Goal: Transaction & Acquisition: Purchase product/service

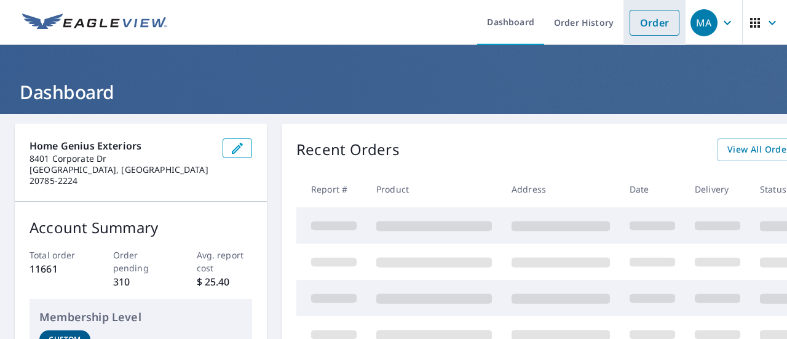
click at [643, 30] on link "Order" at bounding box center [655, 23] width 50 height 26
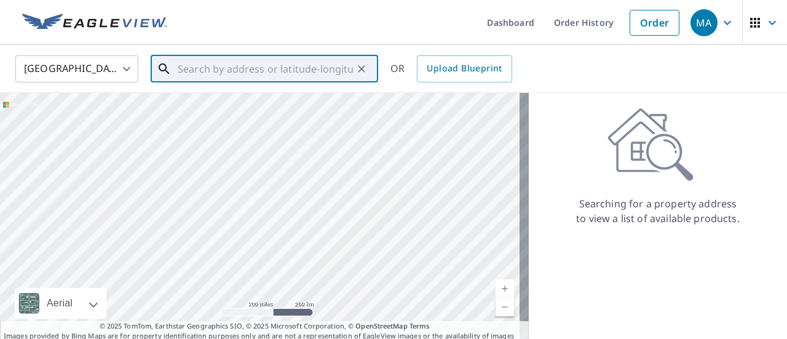
click at [272, 62] on input "text" at bounding box center [265, 69] width 175 height 34
paste input "8304 Finchleigh St Laurel, MD 20724"
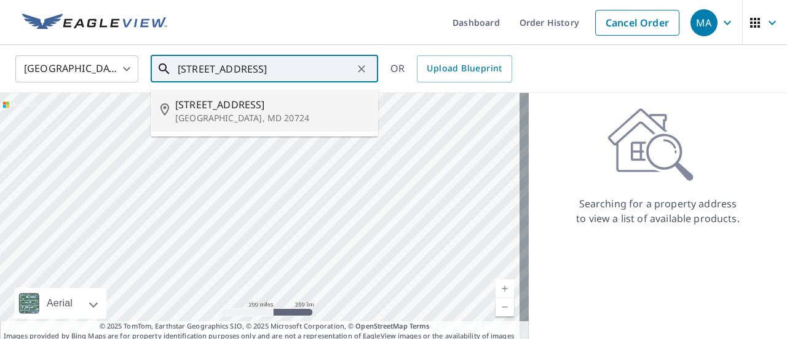
click at [287, 97] on span "8304 Finchleigh St" at bounding box center [271, 104] width 193 height 15
type input "8304 Finchleigh St Laurel, MD 20724"
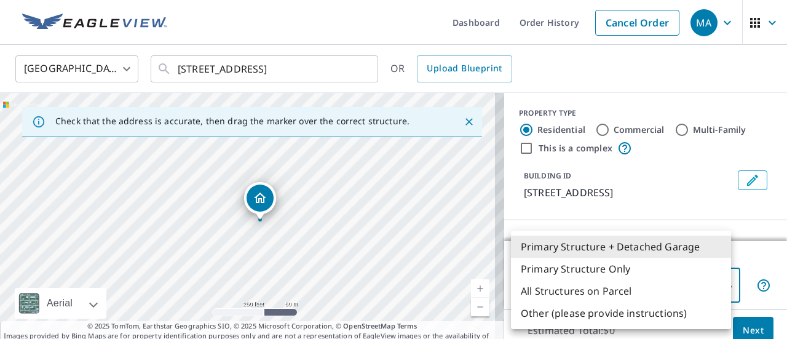
click at [589, 270] on body "MA MA Dashboard Order History Cancel Order MA United States US ​ 8304 Finchleig…" at bounding box center [393, 169] width 787 height 339
click at [612, 268] on li "Primary Structure Only" at bounding box center [621, 269] width 220 height 22
type input "2"
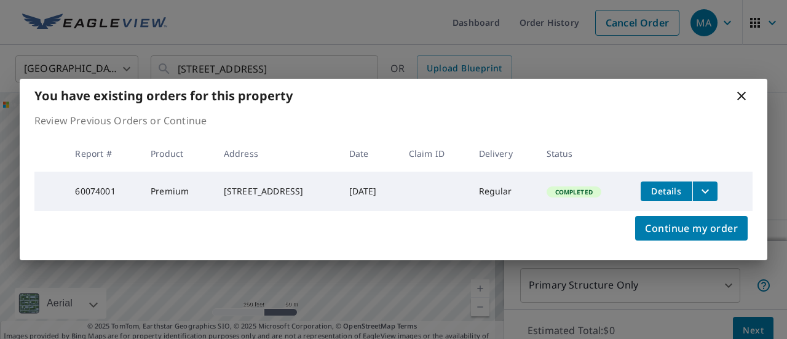
click at [708, 188] on icon "filesDropdownBtn-60074001" at bounding box center [705, 191] width 15 height 15
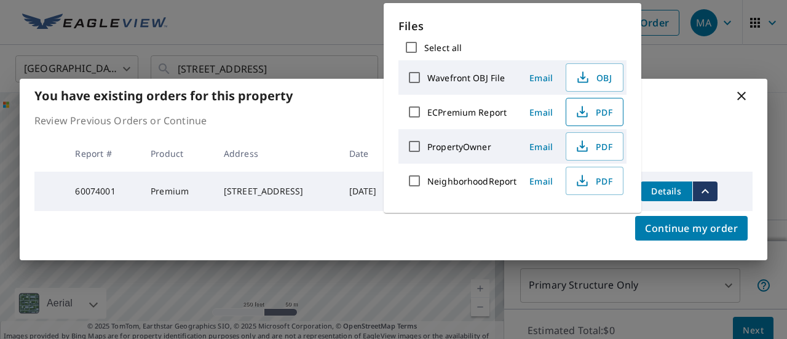
click at [580, 105] on icon "button" at bounding box center [582, 112] width 15 height 15
click at [684, 51] on div "You have existing orders for this property Review Previous Orders or Continue R…" at bounding box center [393, 169] width 787 height 339
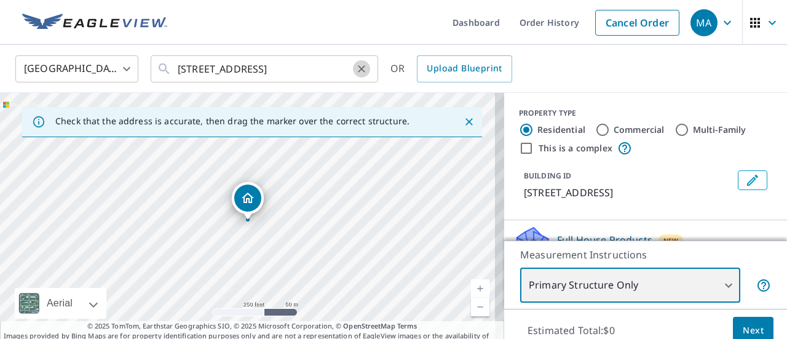
click at [361, 69] on icon "Clear" at bounding box center [361, 69] width 12 height 12
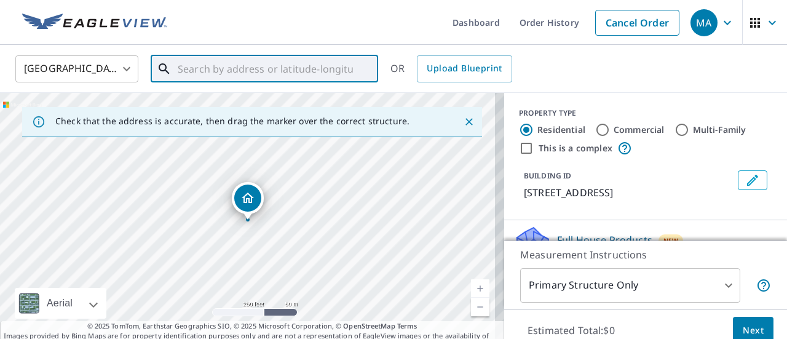
paste input "1111 Dutton Way Capitol Heights, MD 20743"
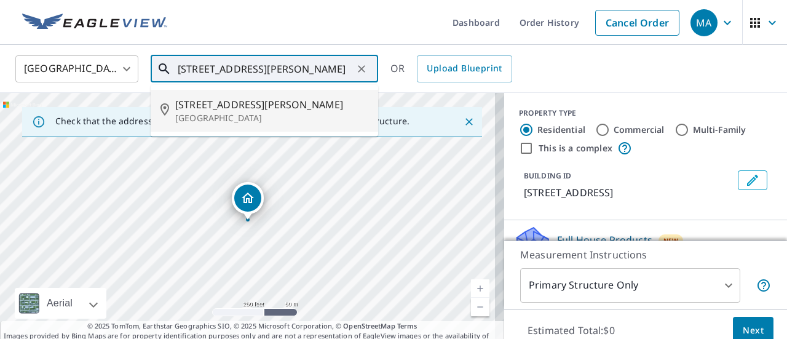
click at [279, 112] on p "Capitol Heights, MD 20743" at bounding box center [271, 118] width 193 height 12
type input "1111 Dutton Way Capitol Heights, MD 20743"
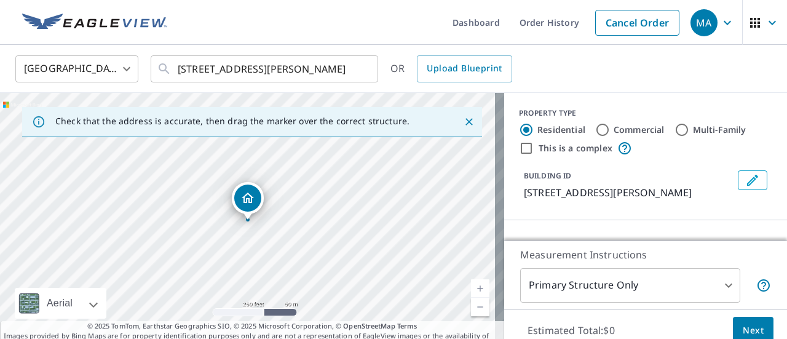
click at [610, 285] on body "MA MA Dashboard Order History Cancel Order MA United States US ​ 1111 Dutton Wa…" at bounding box center [393, 169] width 787 height 339
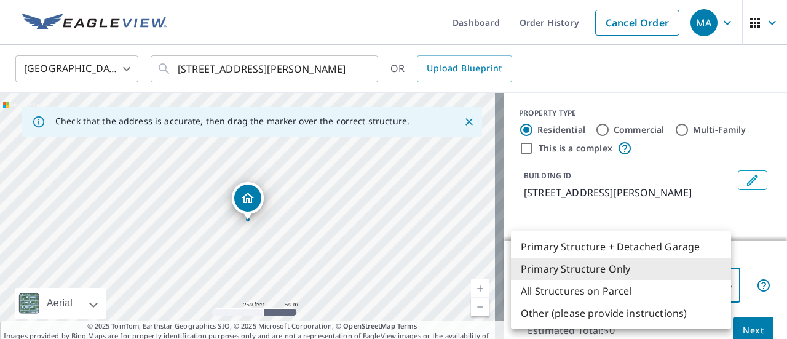
click at [634, 277] on li "Primary Structure Only" at bounding box center [621, 269] width 220 height 22
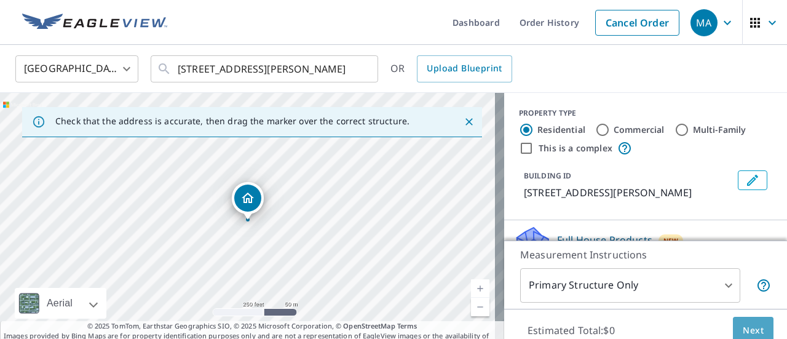
click at [735, 322] on button "Next" at bounding box center [753, 331] width 41 height 28
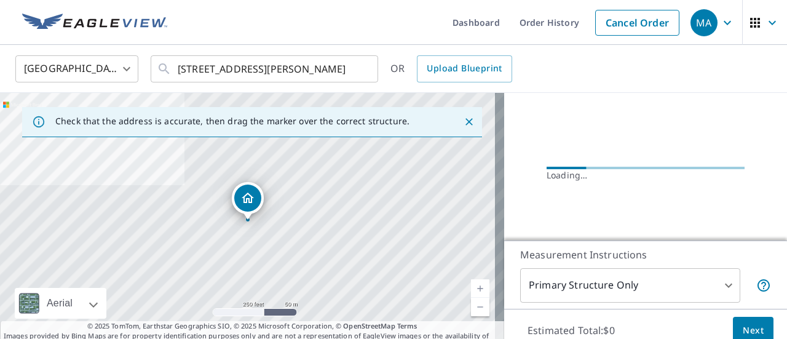
scroll to position [140, 0]
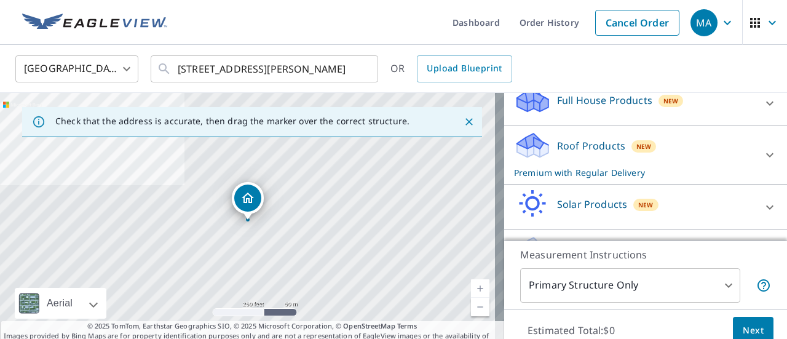
click at [699, 151] on div "Roof Products New Premium with Regular Delivery" at bounding box center [634, 155] width 241 height 48
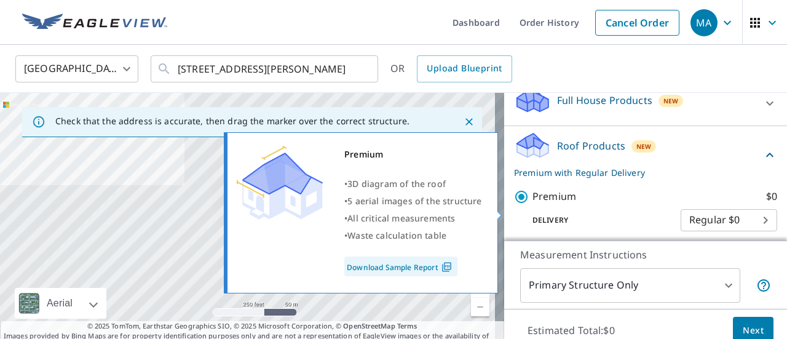
click at [522, 204] on input "Premium $0" at bounding box center [523, 196] width 18 height 15
checkbox input "false"
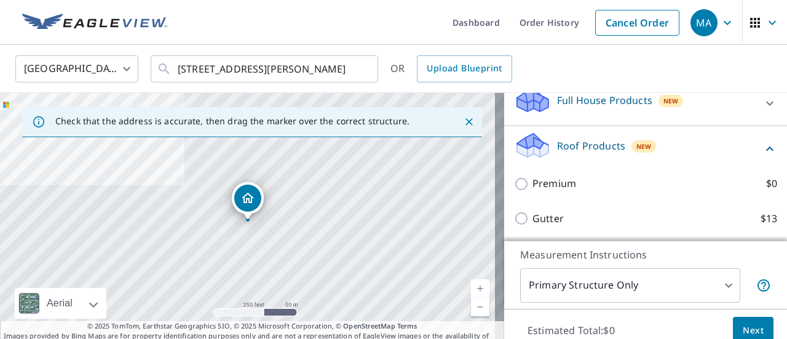
scroll to position [280, 0]
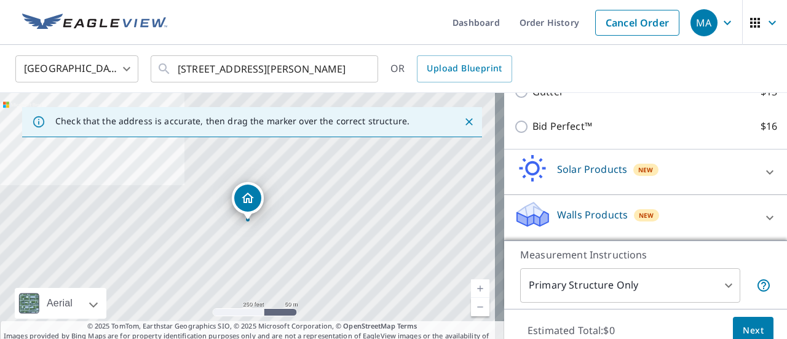
click at [670, 229] on div "Walls Products New" at bounding box center [634, 217] width 241 height 35
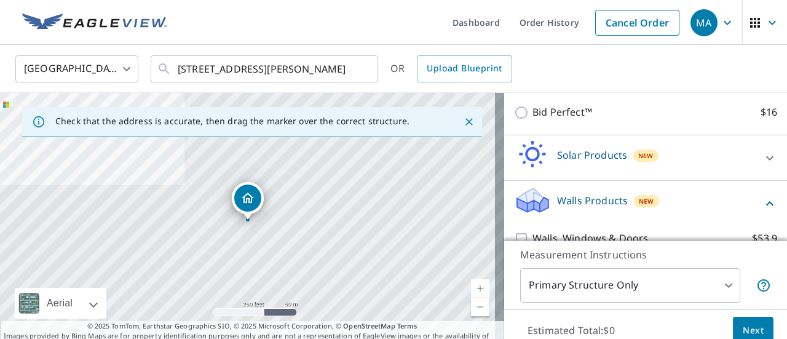
scroll to position [351, 0]
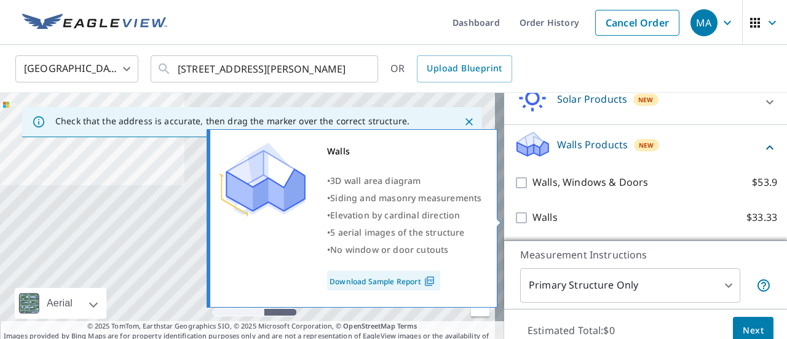
click at [520, 220] on input "Walls $33.33" at bounding box center [523, 217] width 18 height 15
checkbox input "true"
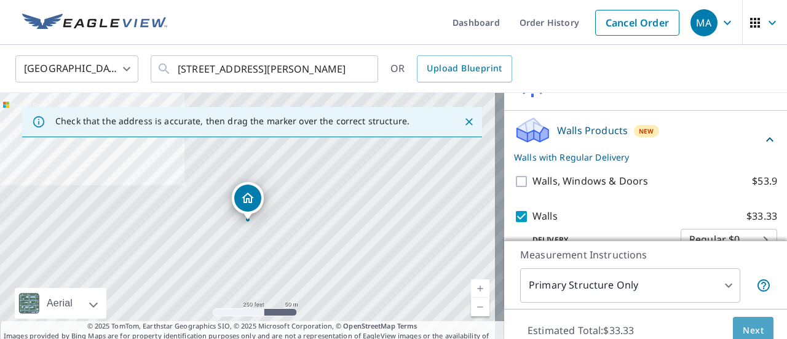
click at [750, 332] on span "Next" at bounding box center [753, 330] width 21 height 15
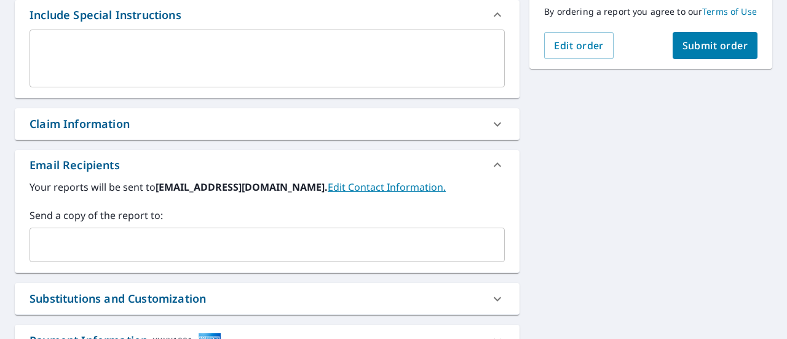
scroll to position [339, 0]
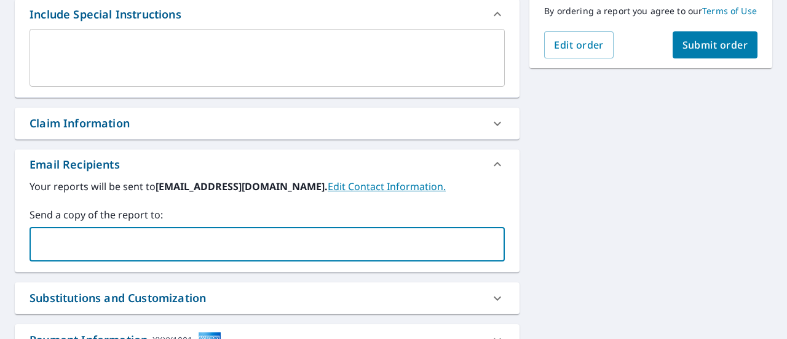
click at [109, 236] on input "text" at bounding box center [258, 243] width 446 height 23
type input "[EMAIL_ADDRESS][DOMAIN_NAME]"
checkbox input "true"
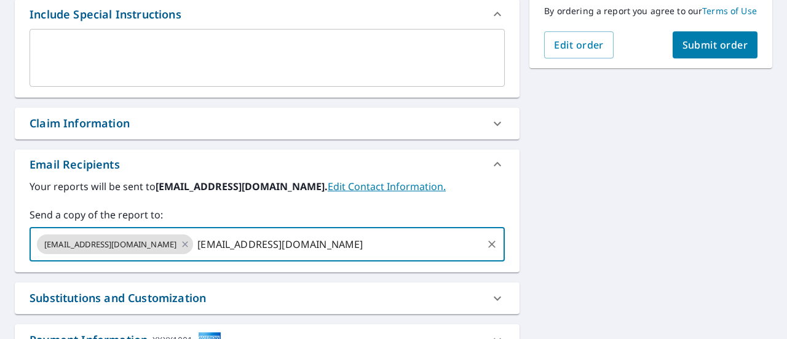
type input "[EMAIL_ADDRESS][DOMAIN_NAME]"
click at [733, 44] on button "Submit order" at bounding box center [715, 44] width 85 height 27
checkbox input "true"
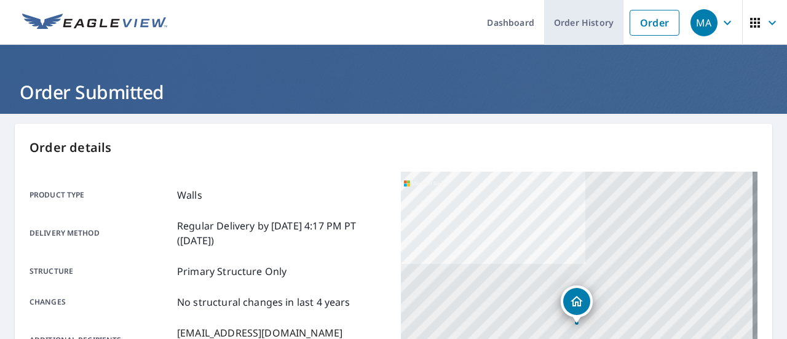
click at [544, 29] on link "Order History" at bounding box center [583, 22] width 79 height 45
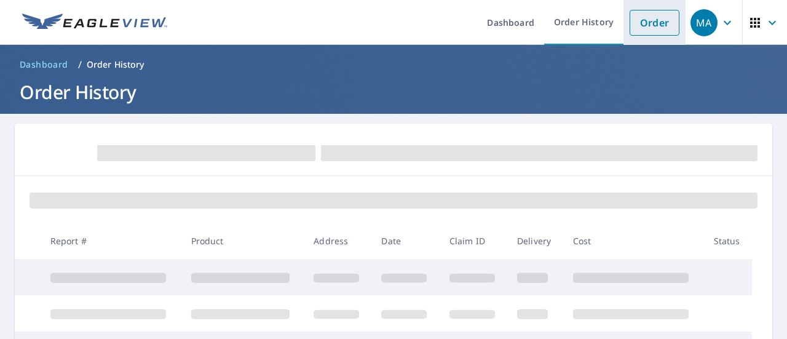
click at [630, 22] on link "Order" at bounding box center [655, 23] width 50 height 26
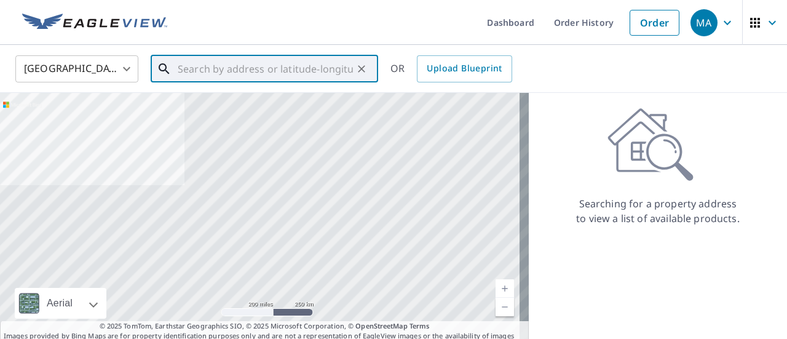
click at [292, 66] on input "text" at bounding box center [265, 69] width 175 height 34
paste input "[STREET_ADDRESS][PERSON_NAME]"
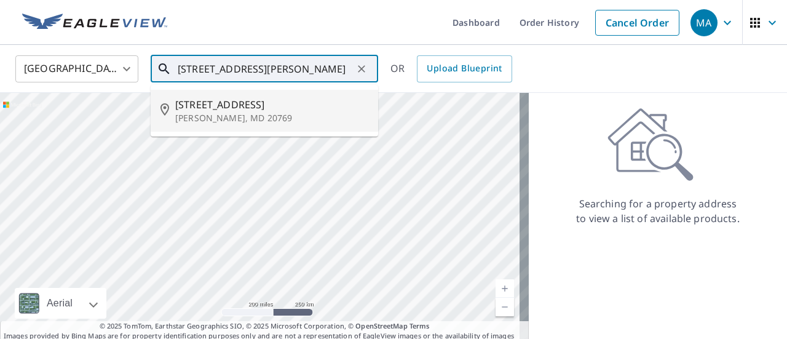
click at [277, 113] on p "[PERSON_NAME], MD 20769" at bounding box center [271, 118] width 193 height 12
type input "[STREET_ADDRESS][PERSON_NAME]"
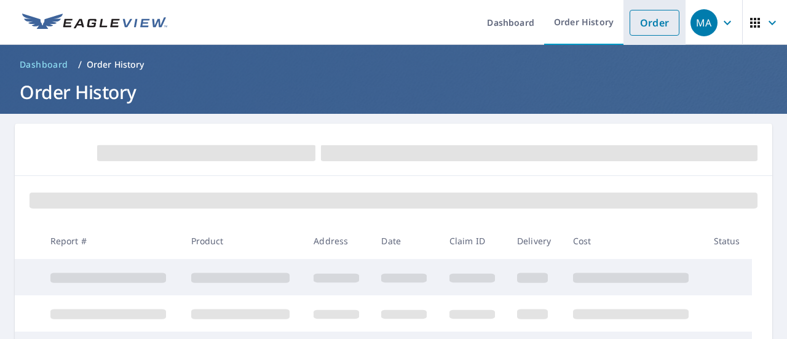
click at [637, 10] on link "Order" at bounding box center [655, 23] width 50 height 26
click at [658, 31] on link "Order" at bounding box center [655, 23] width 50 height 26
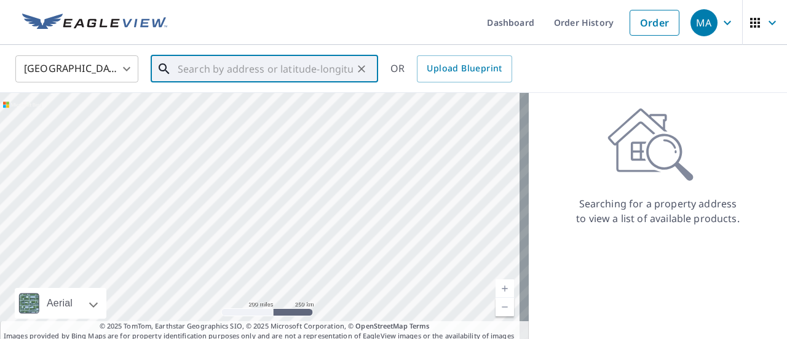
click at [311, 62] on input "text" at bounding box center [265, 69] width 175 height 34
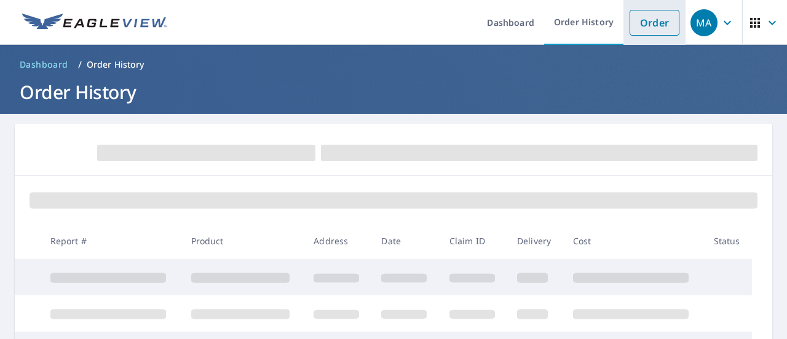
click at [641, 29] on link "Order" at bounding box center [655, 23] width 50 height 26
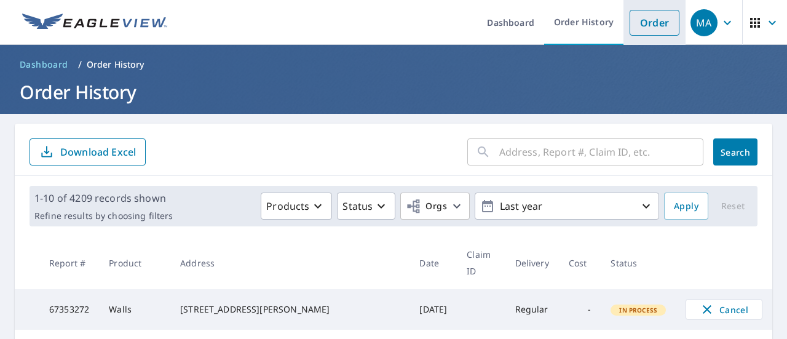
click at [656, 31] on link "Order" at bounding box center [655, 23] width 50 height 26
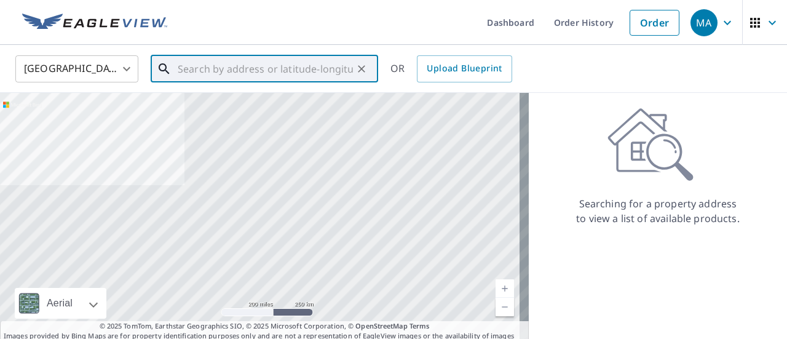
click at [331, 62] on input "text" at bounding box center [265, 69] width 175 height 34
paste input "[STREET_ADDRESS][PERSON_NAME]"
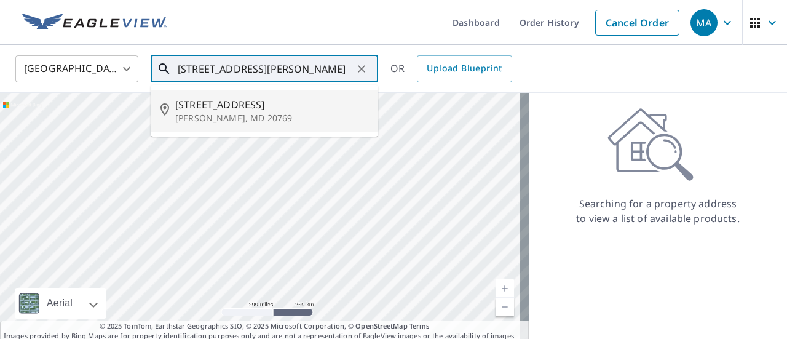
click at [285, 97] on span "[STREET_ADDRESS]" at bounding box center [271, 104] width 193 height 15
type input "[STREET_ADDRESS][PERSON_NAME]"
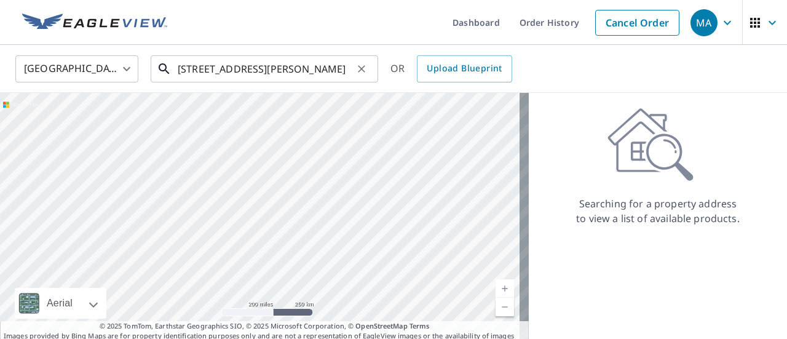
click at [288, 72] on input "[STREET_ADDRESS][PERSON_NAME]" at bounding box center [265, 69] width 175 height 34
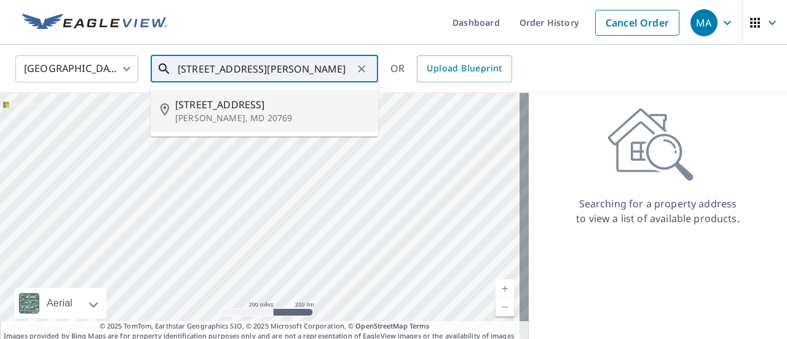
click at [279, 103] on span "[STREET_ADDRESS]" at bounding box center [271, 104] width 193 height 15
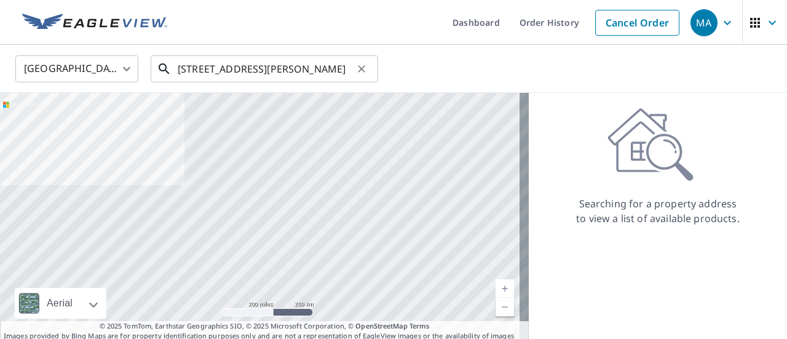
click at [322, 72] on input "[STREET_ADDRESS][PERSON_NAME]" at bounding box center [265, 69] width 175 height 34
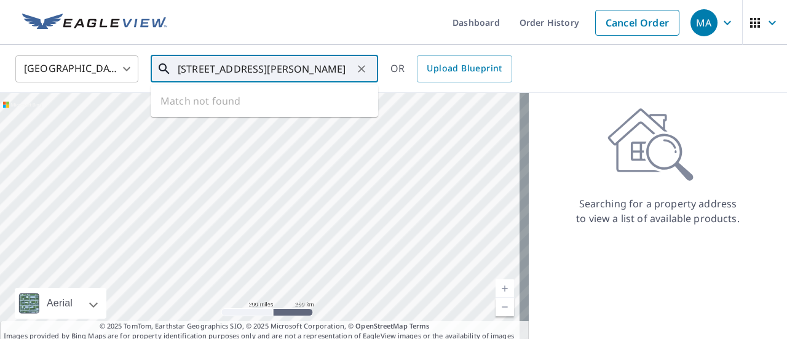
click at [298, 94] on ul "Match not found" at bounding box center [265, 101] width 228 height 32
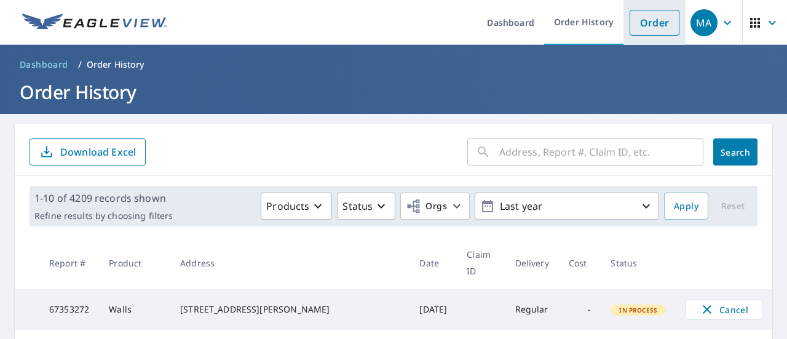
click at [638, 20] on link "Order" at bounding box center [655, 23] width 50 height 26
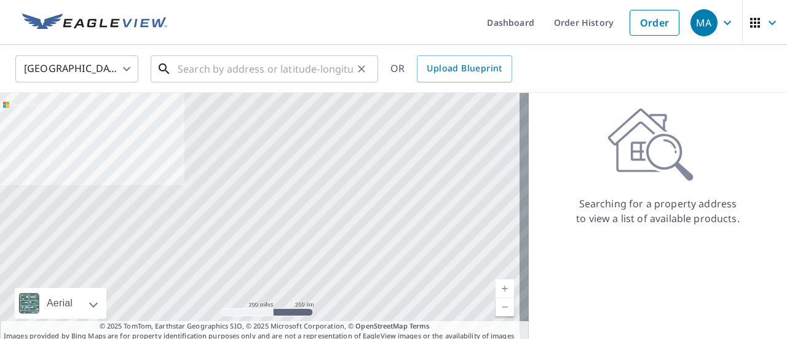
click at [226, 63] on input "text" at bounding box center [265, 69] width 175 height 34
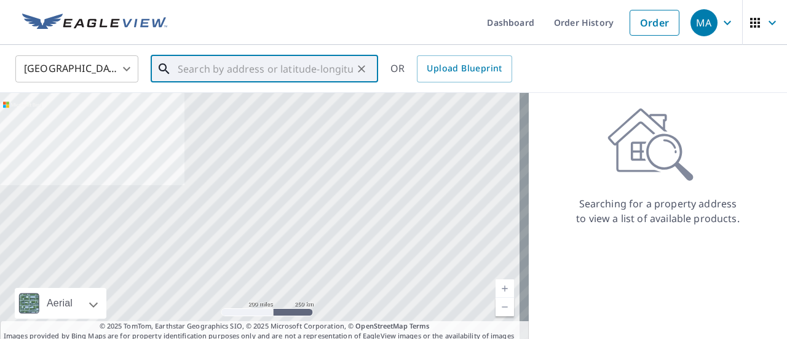
paste input "[STREET_ADDRESS][PERSON_NAME]"
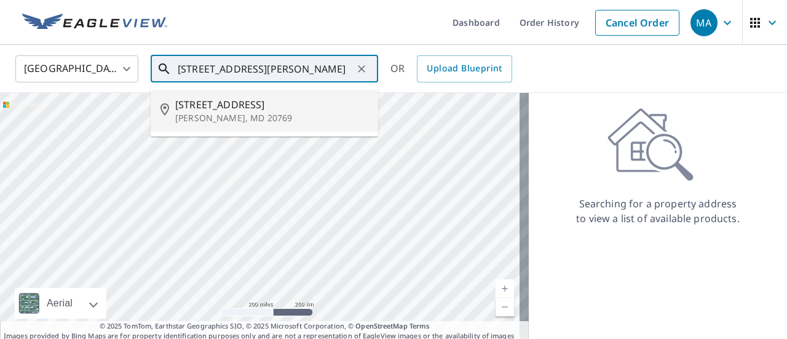
click at [262, 116] on p "[PERSON_NAME], MD 20769" at bounding box center [271, 118] width 193 height 12
type input "[STREET_ADDRESS][PERSON_NAME]"
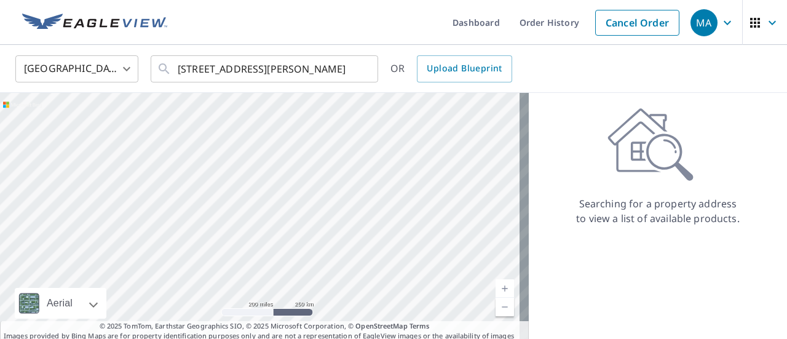
scroll to position [0, 0]
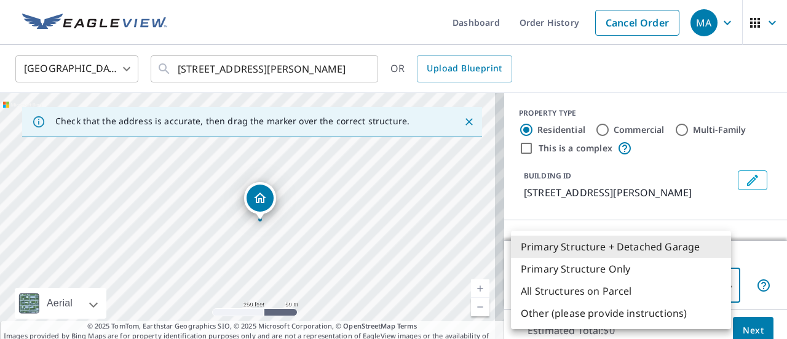
click at [589, 290] on body "MA MA Dashboard Order History Cancel Order MA [GEOGRAPHIC_DATA] [GEOGRAPHIC_DAT…" at bounding box center [393, 169] width 787 height 339
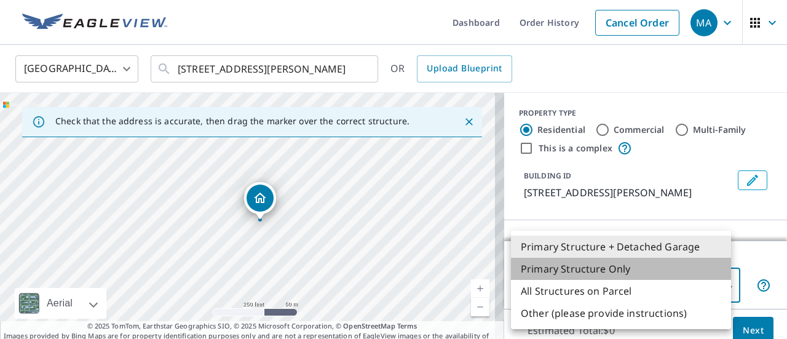
click at [631, 271] on li "Primary Structure Only" at bounding box center [621, 269] width 220 height 22
type input "2"
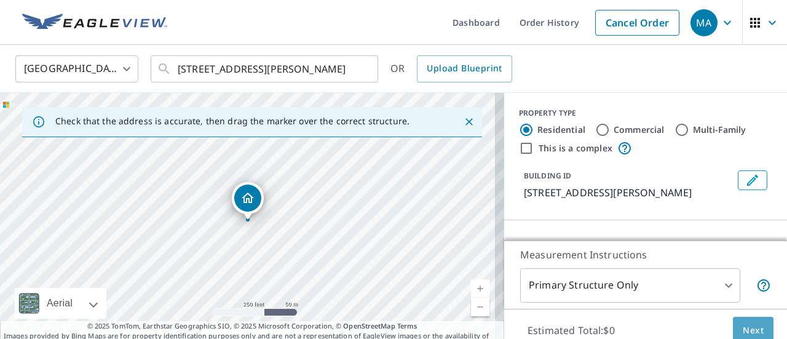
click at [733, 328] on button "Next" at bounding box center [753, 331] width 41 height 28
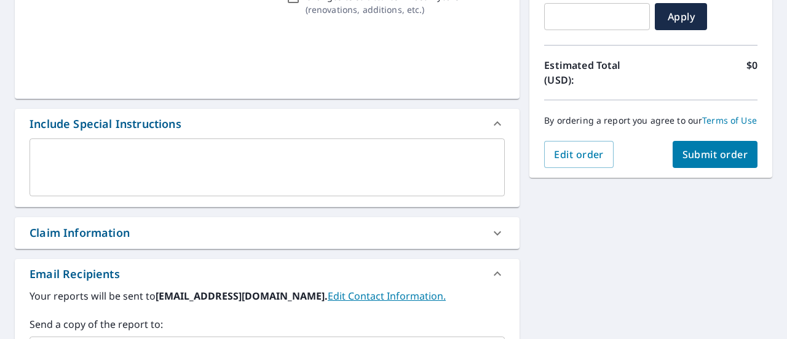
scroll to position [271, 0]
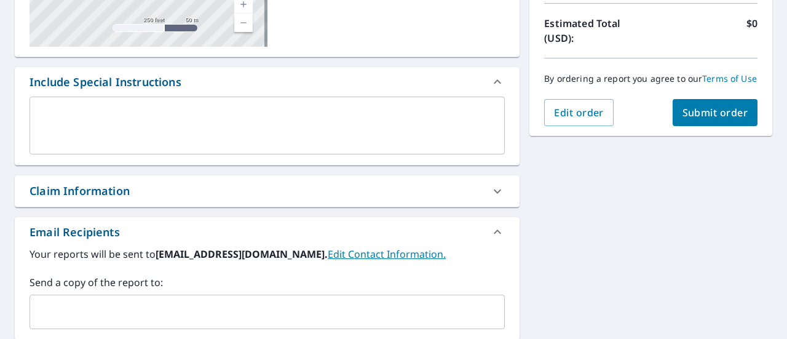
click at [223, 133] on textarea at bounding box center [267, 125] width 458 height 35
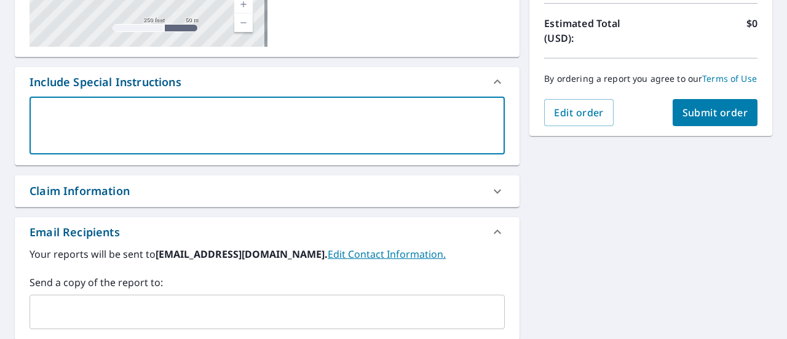
type textarea "a"
type textarea "x"
checkbox input "true"
type textarea "ah"
type textarea "x"
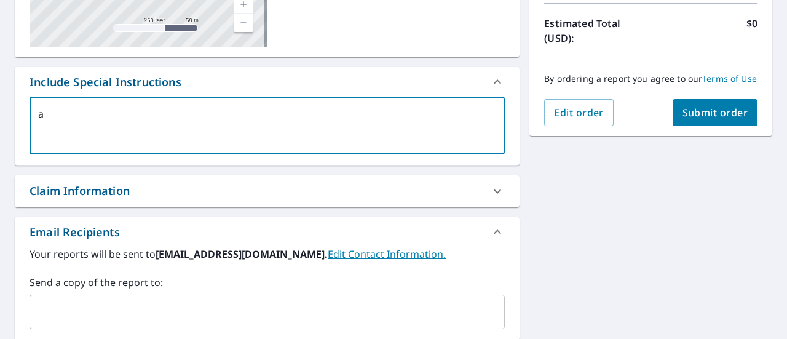
checkbox input "true"
type textarea "aha"
type textarea "x"
checkbox input "true"
type textarea "ahas"
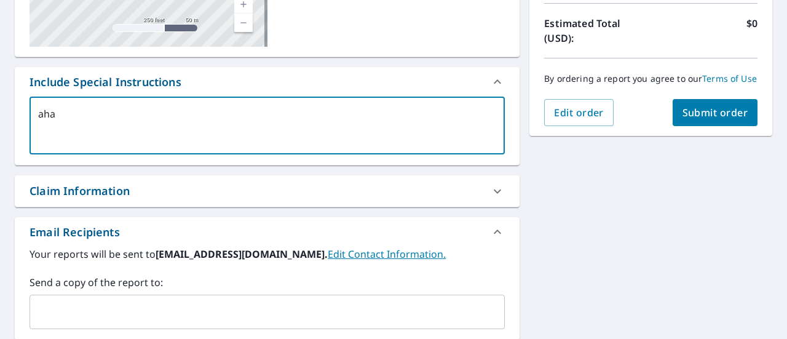
type textarea "x"
checkbox input "true"
type textarea "aha"
type textarea "x"
checkbox input "true"
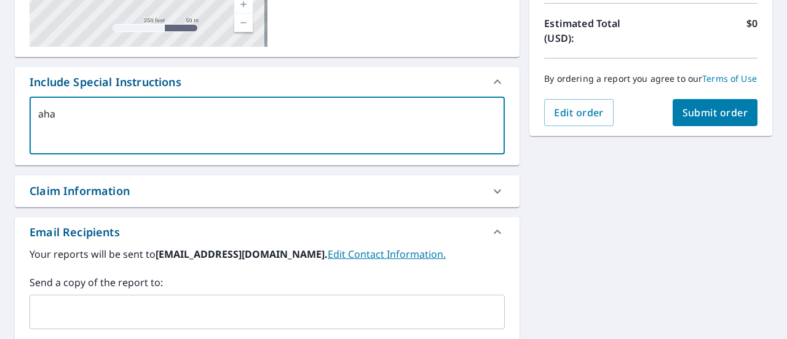
type textarea "ahan"
type textarea "x"
checkbox input "true"
type textarea "ahans"
type textarea "x"
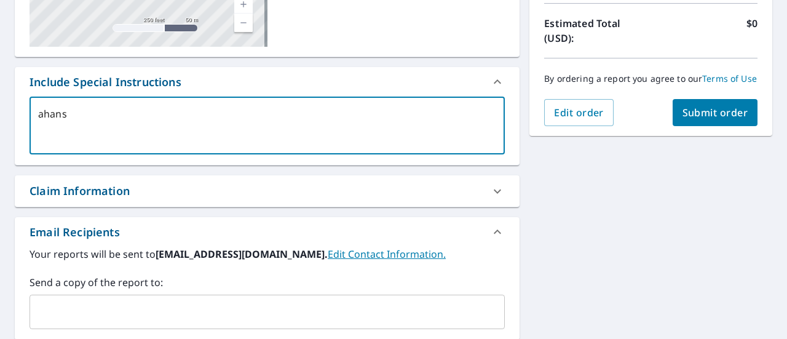
checkbox input "true"
type textarea "ahanss"
type textarea "x"
checkbox input "true"
type textarea "ahansse"
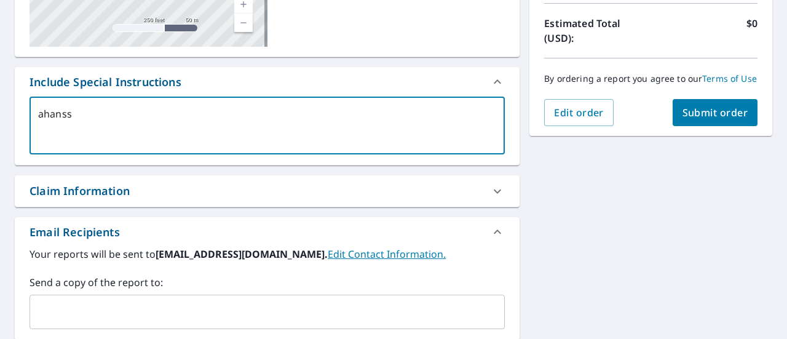
type textarea "x"
checkbox input "true"
type textarea "ahanssen"
type textarea "x"
checkbox input "true"
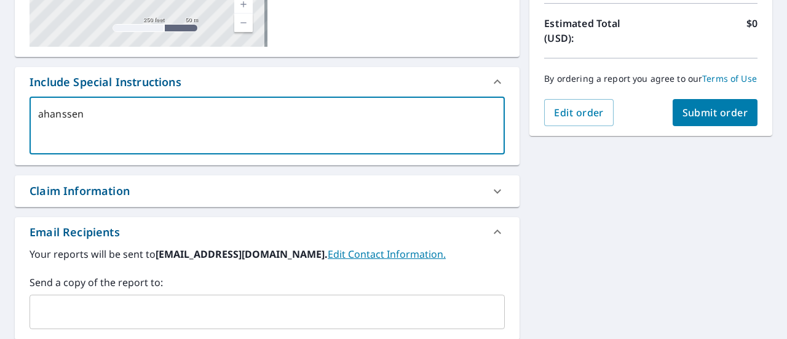
type textarea "ahanssen@"
type textarea "x"
checkbox input "true"
type textarea "ahanssen@h"
type textarea "x"
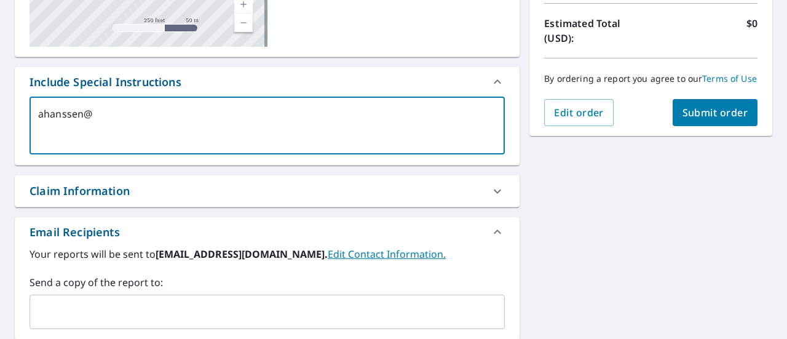
checkbox input "true"
type textarea "ahanssen@ho"
type textarea "x"
checkbox input "true"
type textarea "ahanssen@hom"
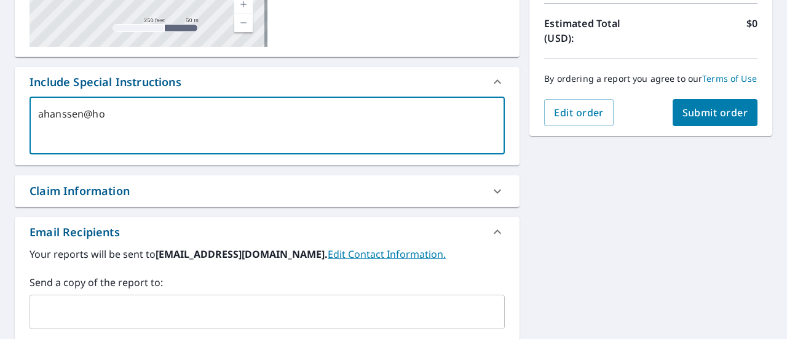
type textarea "x"
checkbox input "true"
type textarea "ahanssen@home"
type textarea "x"
checkbox input "true"
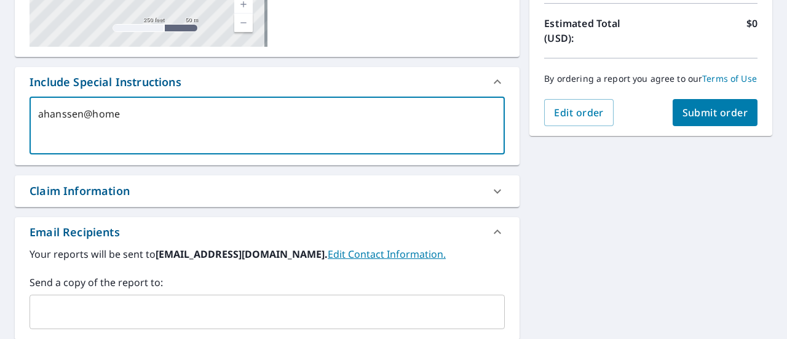
type textarea "ahanssen@homeg"
type textarea "x"
checkbox input "true"
type textarea "ahanssen@homege"
type textarea "x"
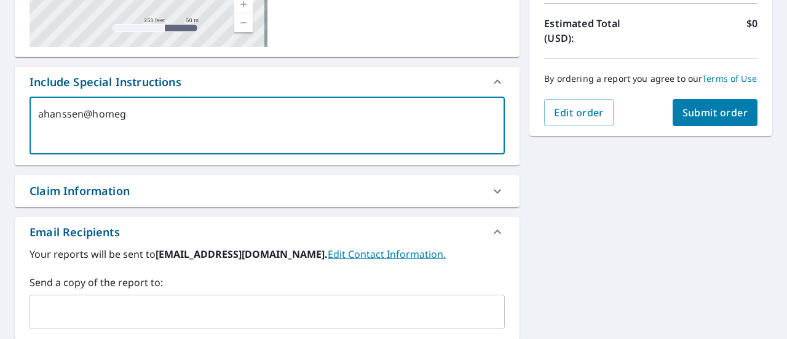
checkbox input "true"
type textarea "ahanssen@homegen"
type textarea "x"
checkbox input "true"
type textarea "ahanssen@homegeni"
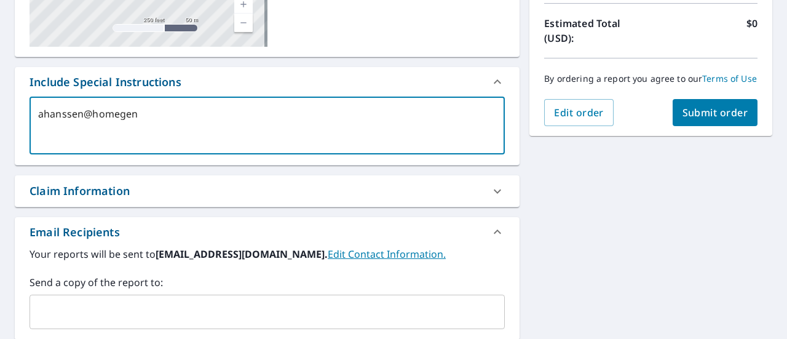
type textarea "x"
checkbox input "true"
type textarea "ahanssen@homegeniu"
type textarea "x"
checkbox input "true"
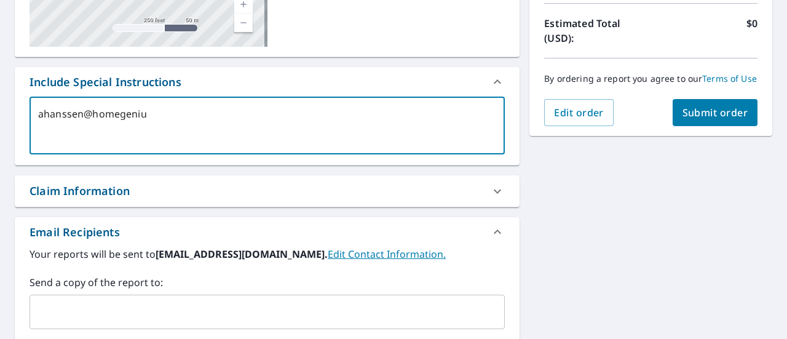
type textarea "ahanssen@homegenius"
type textarea "x"
checkbox input "true"
type textarea "ahanssen@homegeniuse"
type textarea "x"
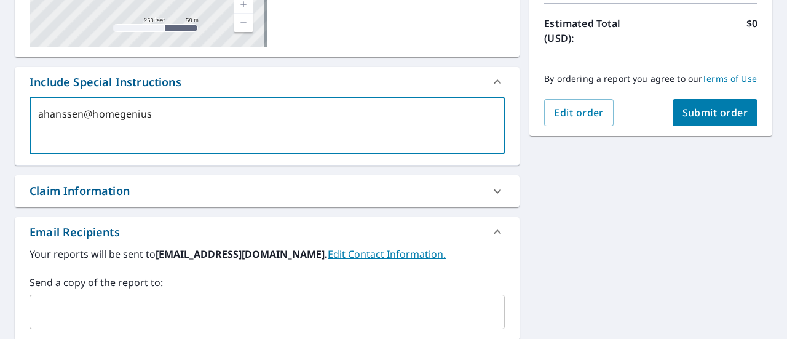
checkbox input "true"
type textarea "ahanssen@homegeniusex"
type textarea "x"
checkbox input "true"
type textarea "ahanssen@homegeniusext"
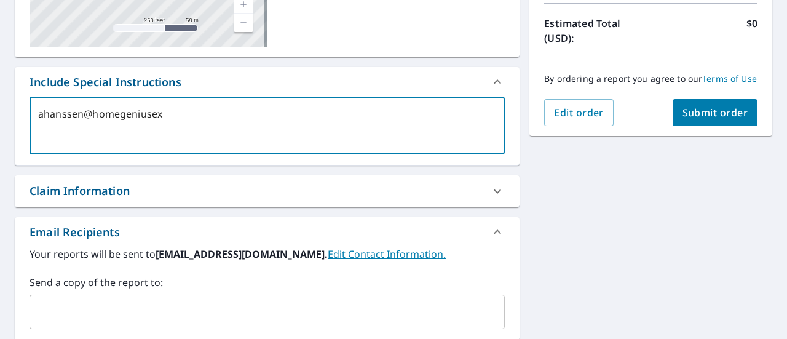
type textarea "x"
checkbox input "true"
type textarea "ahanssen@homegeniusexte"
type textarea "x"
checkbox input "true"
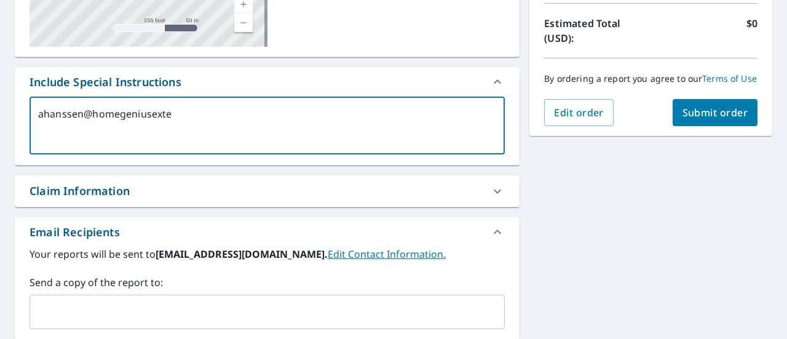
type textarea "ahanssen@homegeniusexter"
type textarea "x"
checkbox input "true"
type textarea "ahanssen@homegeniusexteri"
type textarea "x"
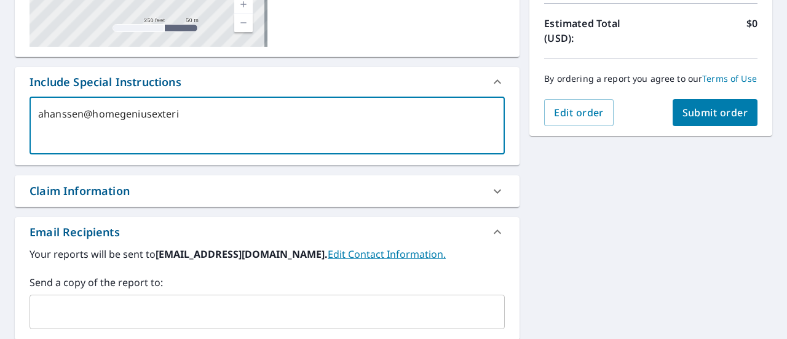
checkbox input "true"
type textarea "ahanssen@homegeniusexterio"
type textarea "x"
checkbox input "true"
type textarea "ahanssen@homegeniusexterior"
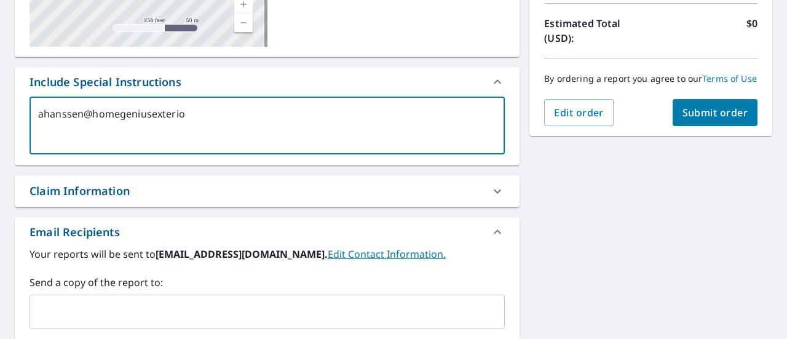
type textarea "x"
checkbox input "true"
type textarea "ahanssen@homegeniusexteriors"
type textarea "x"
checkbox input "true"
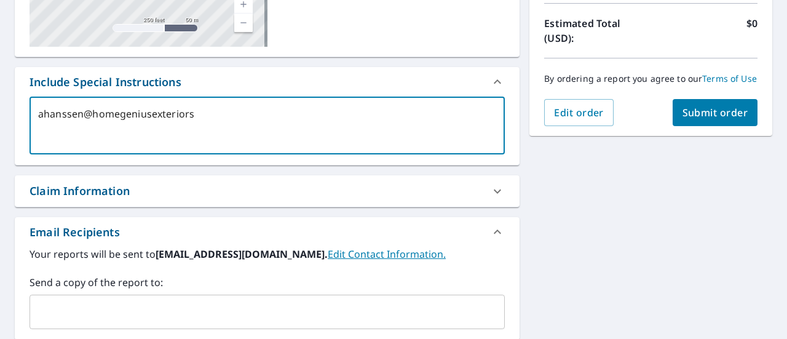
type textarea "ahanssen@homegeniusexteriors."
type textarea "x"
checkbox input "true"
type textarea "ahanssen@homegeniusexteriors.c"
type textarea "x"
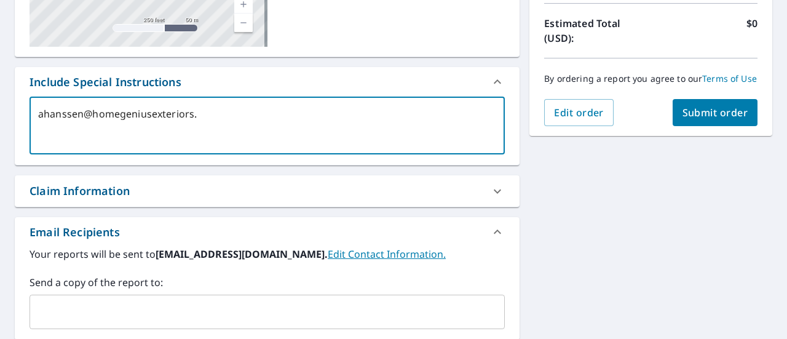
checkbox input "true"
type textarea "[EMAIL_ADDRESS][DOMAIN_NAME]"
type textarea "x"
checkbox input "true"
type textarea "[EMAIL_ADDRESS][DOMAIN_NAME]"
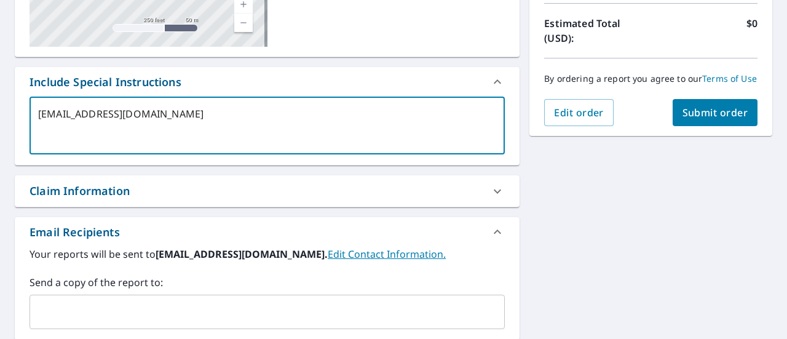
type textarea "x"
checkbox input "true"
type textarea "[EMAIL_ADDRESS][DOMAIN_NAME]"
type textarea "x"
checkbox input "true"
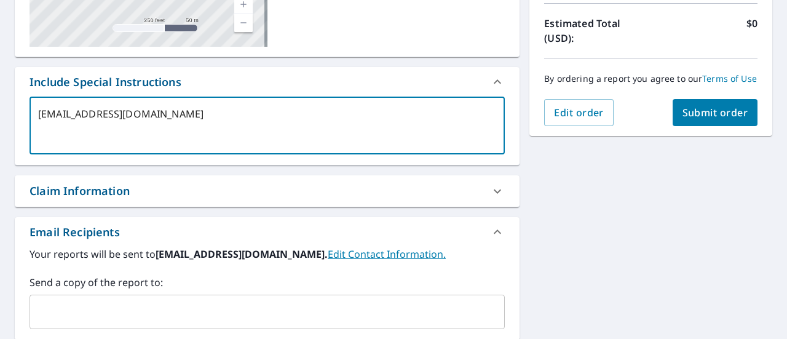
type textarea "[EMAIL_ADDRESS][DOMAIN_NAME]"
type textarea "x"
checkbox input "true"
type textarea "[EMAIL_ADDRESS][DOMAIN_NAME]"
type textarea "x"
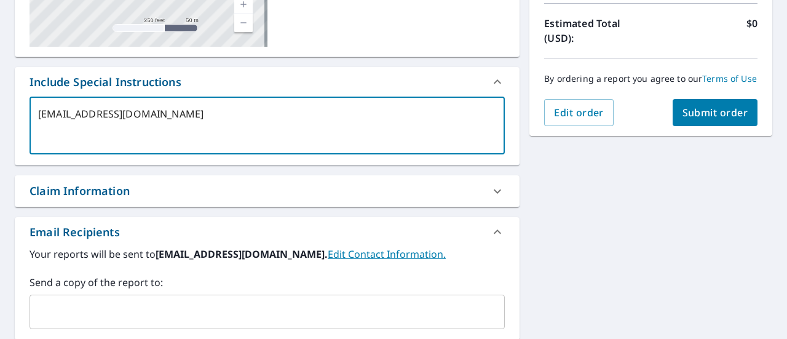
checkbox input "true"
type textarea "[EMAIL_ADDRESS][DOMAIN_NAME]"
type textarea "x"
checkbox input "true"
click at [229, 116] on textarea "[EMAIL_ADDRESS][DOMAIN_NAME]" at bounding box center [267, 125] width 458 height 35
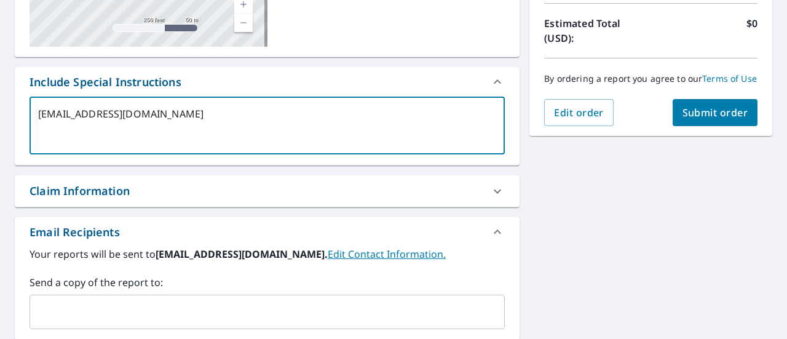
type textarea "[EMAIL_ADDRESS][DOMAIN_NAME]"
type textarea "x"
checkbox input "true"
drag, startPoint x: 229, startPoint y: 116, endPoint x: 30, endPoint y: 127, distance: 199.5
click at [30, 127] on div "[EMAIL_ADDRESS][DOMAIN_NAME] x ​" at bounding box center [267, 126] width 475 height 58
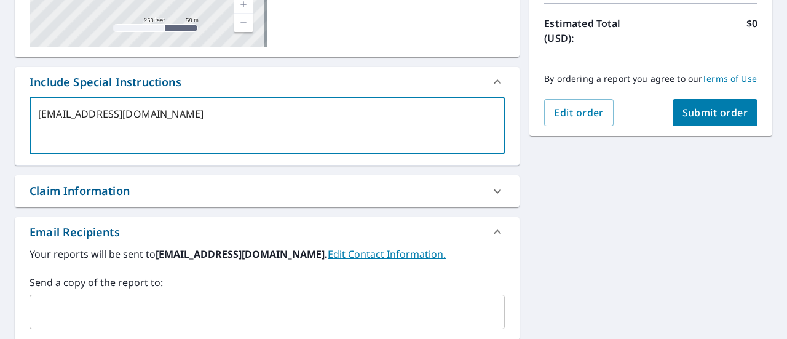
type textarea "[EMAIL_ADDRESS][DOMAIN_NAME]"
type textarea "x"
checkbox input "true"
type textarea "[EMAIL_ADDRESS][DOMAIN_NAME]"
type textarea "x"
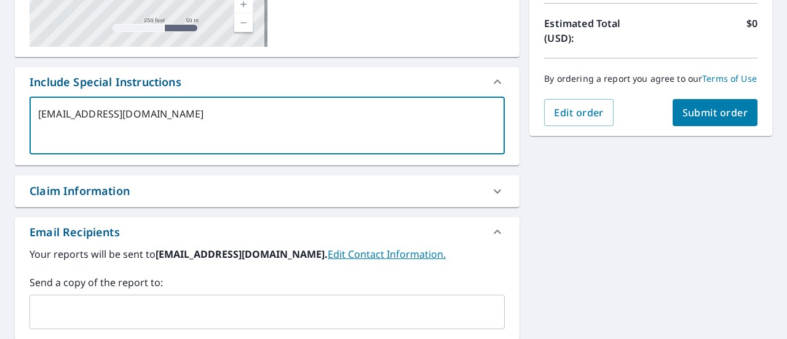
checkbox input "true"
type textarea "ahanssen@homegeniusexteriors.c"
type textarea "x"
checkbox input "true"
type textarea "ahanssen@homegeniusexteriors."
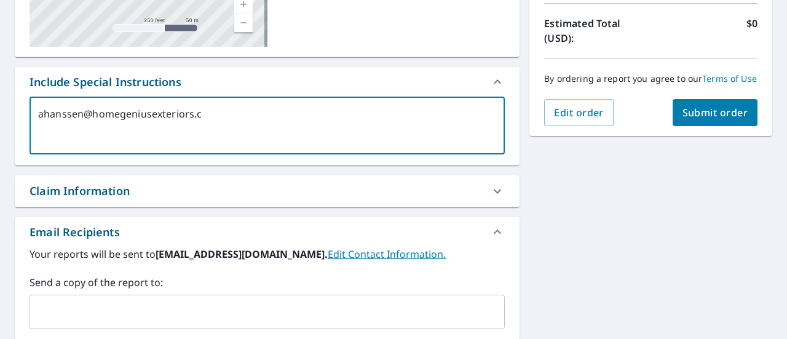
type textarea "x"
checkbox input "true"
type textarea "ahanssen@homegeniusexteriors"
type textarea "x"
checkbox input "true"
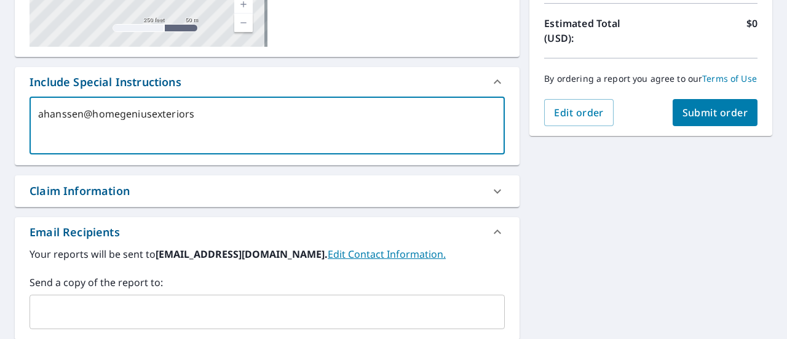
type textarea "ahanssen@homegeniusexterior"
type textarea "x"
checkbox input "true"
type textarea "ahanssen@homegeniusexterio"
type textarea "x"
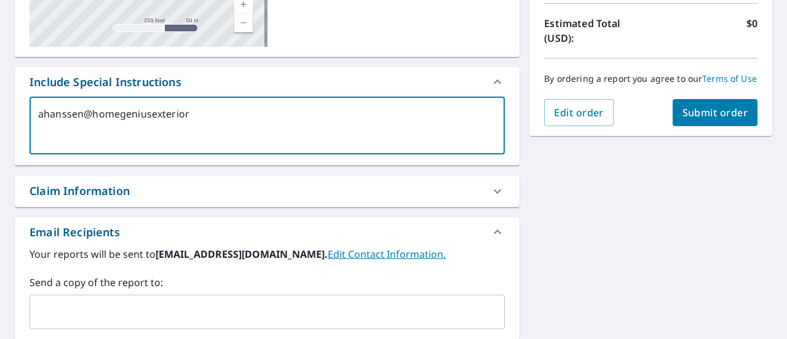
checkbox input "true"
type textarea "ahanssen@homegeniusexteri"
type textarea "x"
checkbox input "true"
type textarea "ahanssen@homegeniusexter"
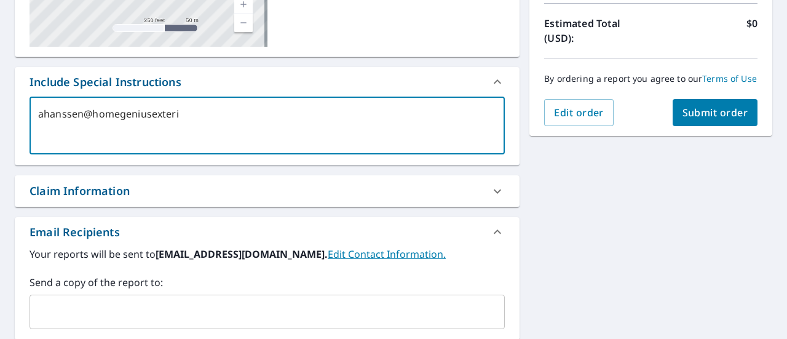
type textarea "x"
checkbox input "true"
type textarea "ahanssen@homegeniusexte"
type textarea "x"
checkbox input "true"
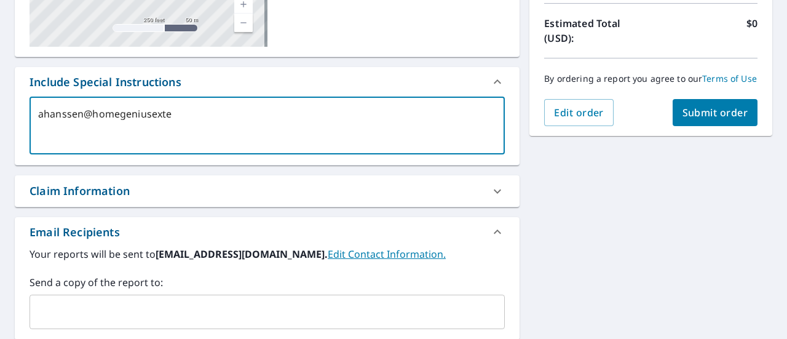
type textarea "ahanssen@homegeniusext"
type textarea "x"
checkbox input "true"
type textarea "ahanssen@homegeniusex"
type textarea "x"
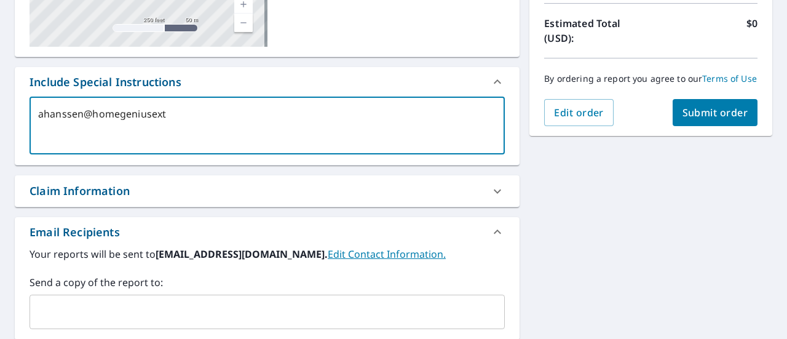
checkbox input "true"
type textarea "ahanssen@homegeniuse"
type textarea "x"
checkbox input "true"
type textarea "ahanssen@homegenius"
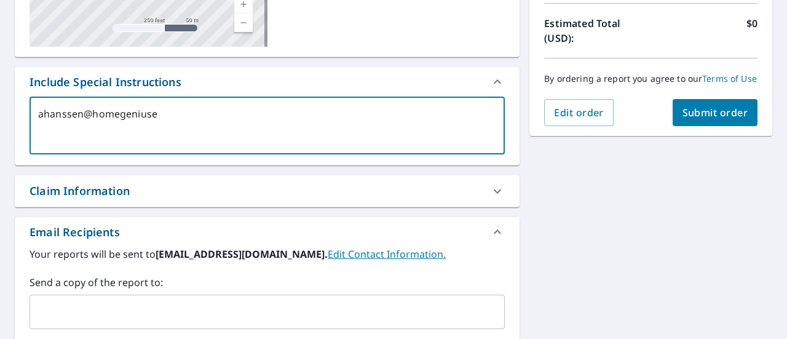
type textarea "x"
checkbox input "true"
type textarea "ahanssen@home"
type textarea "x"
checkbox input "true"
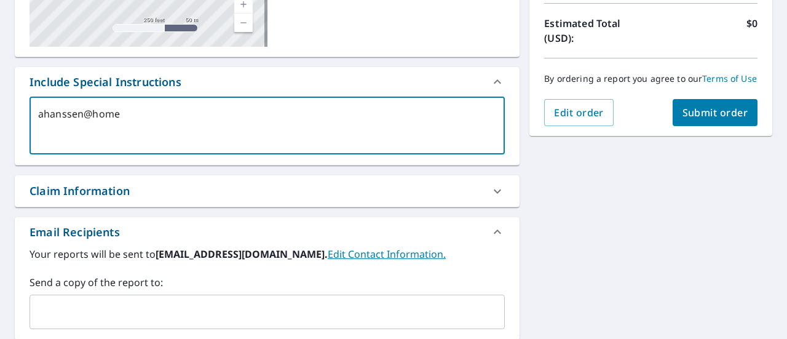
type textarea "ahanssen@hom"
type textarea "x"
checkbox input "true"
type textarea "ahanssen@ho"
type textarea "x"
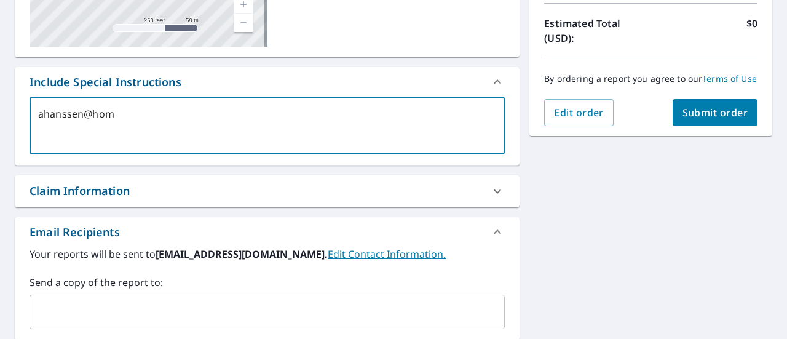
checkbox input "true"
type textarea "ahanssen@h"
type textarea "x"
checkbox input "true"
type textarea "ahanssen@"
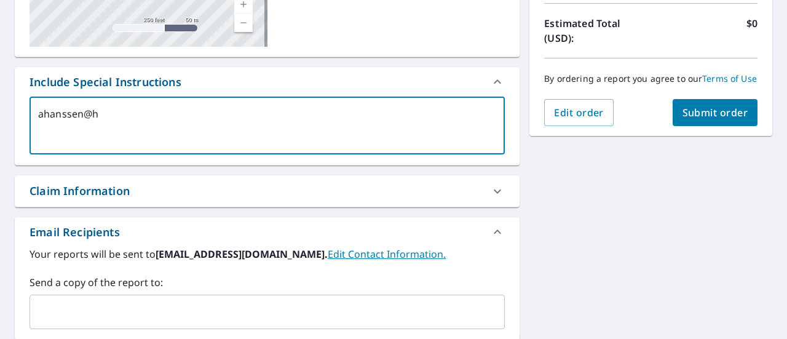
type textarea "x"
checkbox input "true"
type textarea "ahanssen"
type textarea "x"
checkbox input "true"
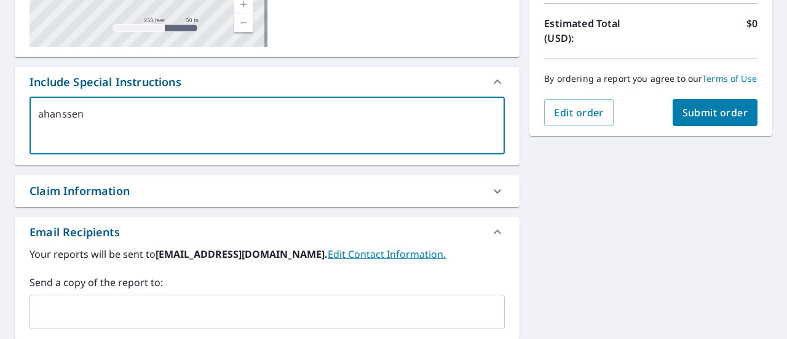
type textarea "ahansse"
type textarea "x"
checkbox input "true"
type textarea "ahanss"
type textarea "x"
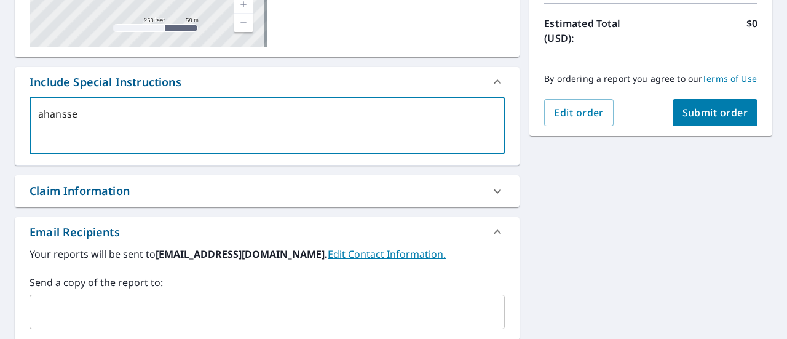
checkbox input "true"
type textarea "ahans"
type textarea "x"
checkbox input "true"
type textarea "ahan"
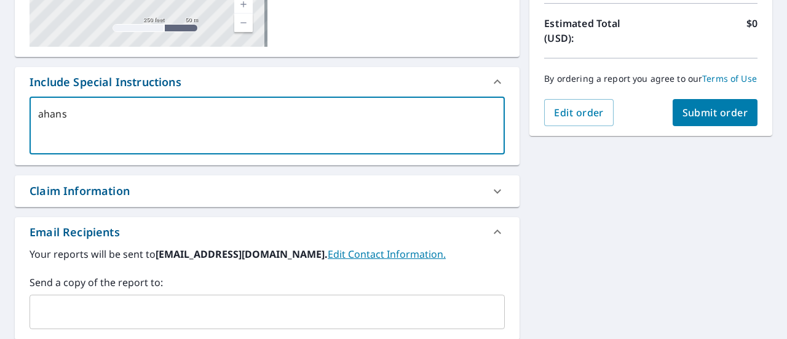
type textarea "x"
checkbox input "true"
type textarea "aha"
type textarea "x"
checkbox input "true"
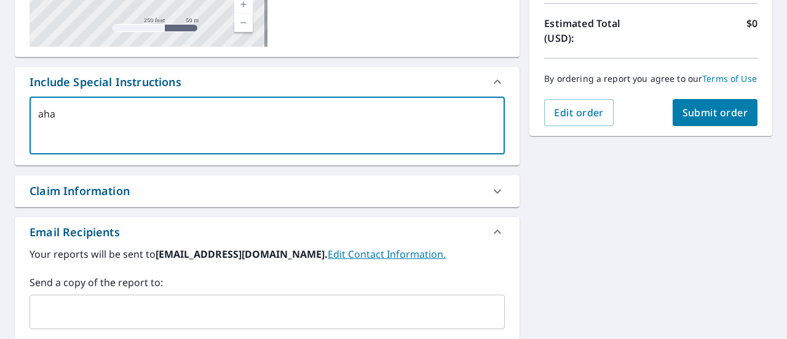
type textarea "ah"
type textarea "x"
checkbox input "true"
type textarea "a"
type textarea "x"
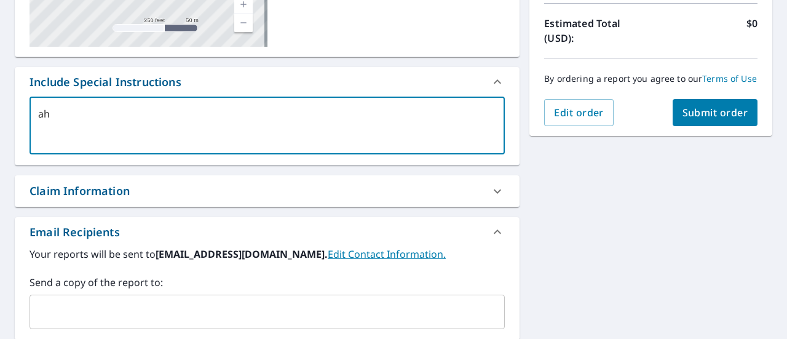
checkbox input "true"
click at [97, 311] on input "text" at bounding box center [258, 311] width 446 height 23
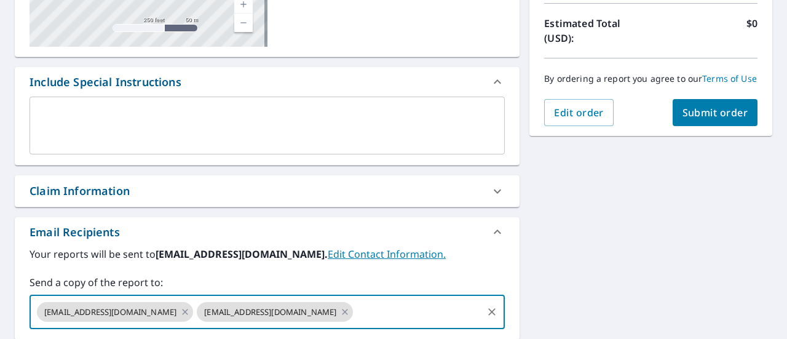
click at [719, 117] on span "Submit order" at bounding box center [716, 113] width 66 height 14
